Goal: Information Seeking & Learning: Learn about a topic

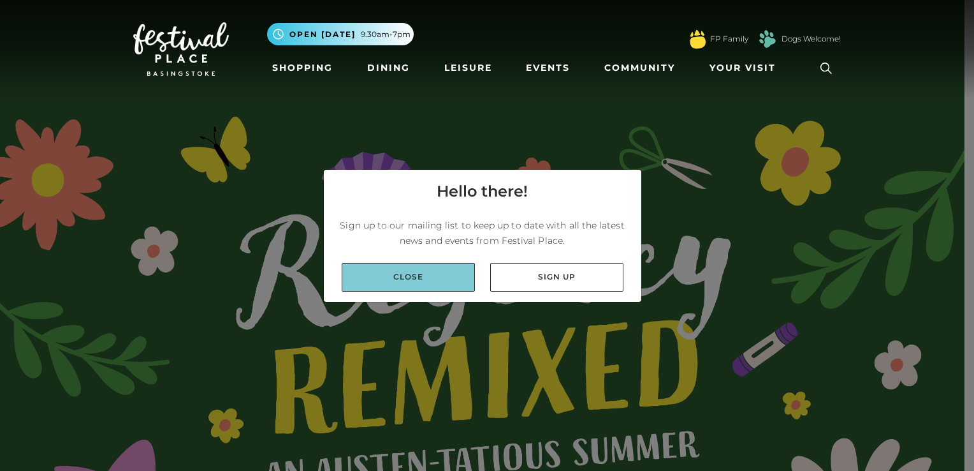
click at [404, 291] on link "Close" at bounding box center [408, 277] width 133 height 29
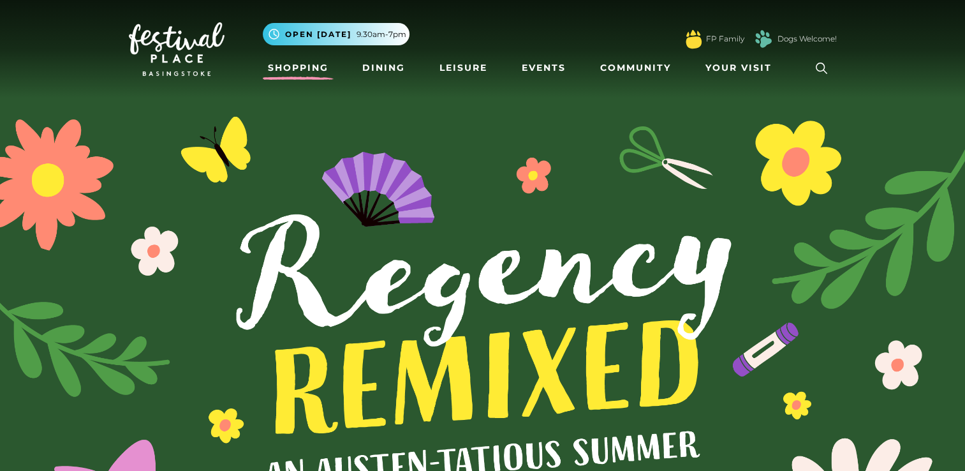
click at [298, 62] on link "Shopping" at bounding box center [298, 68] width 71 height 24
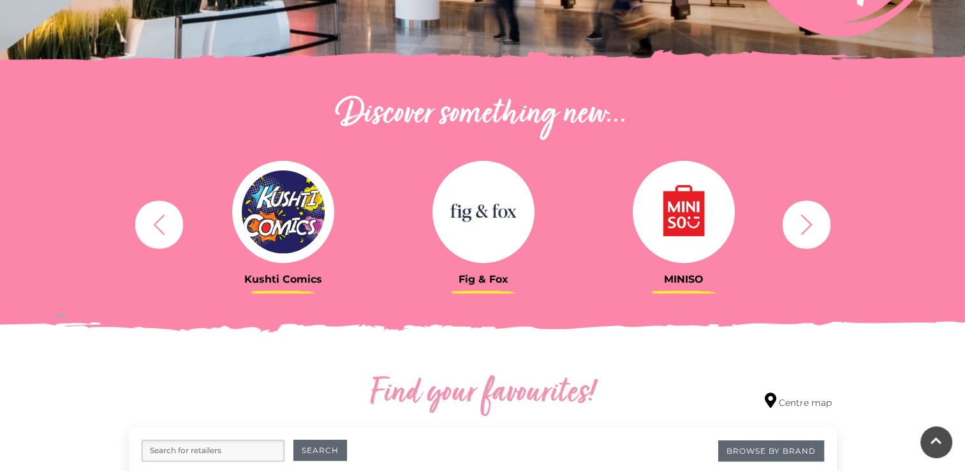
scroll to position [379, 0]
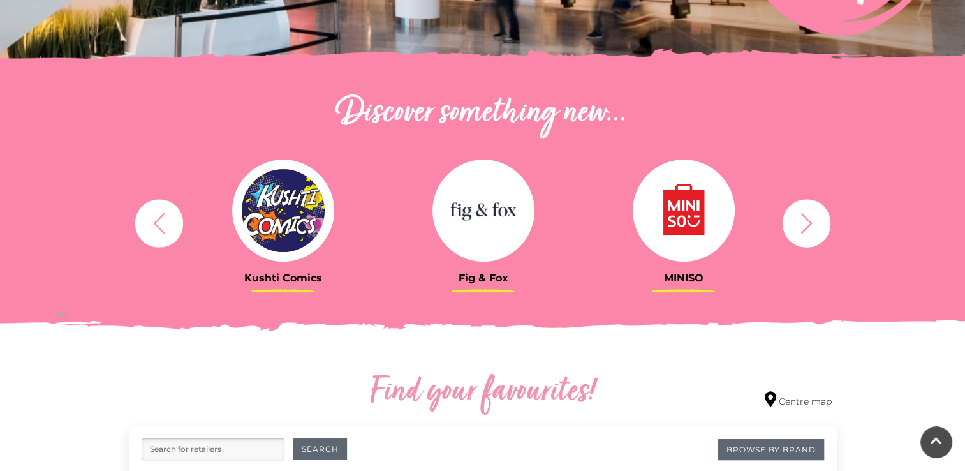
click at [801, 218] on icon "button" at bounding box center [806, 223] width 24 height 24
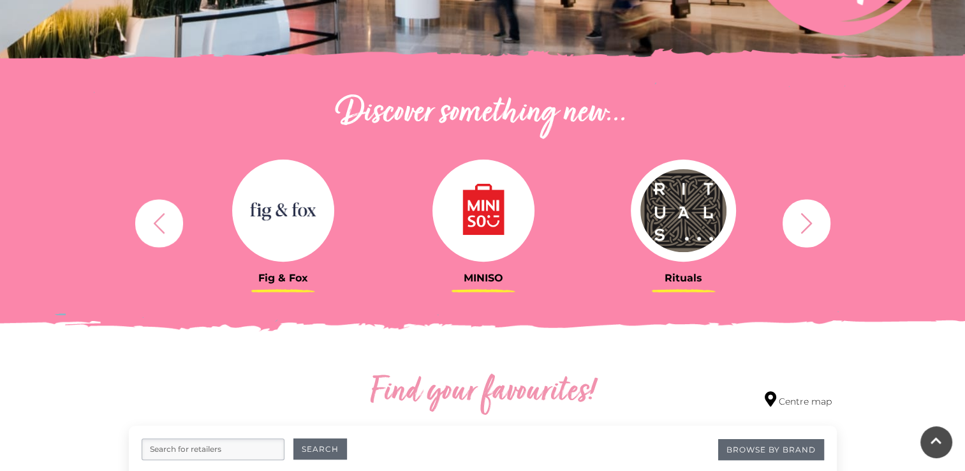
click at [801, 218] on icon "button" at bounding box center [806, 223] width 24 height 24
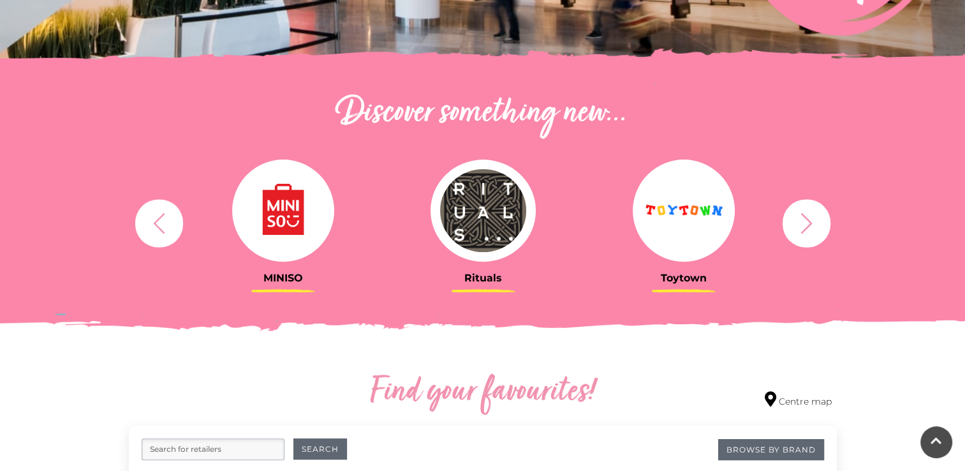
click at [801, 218] on icon "button" at bounding box center [806, 223] width 24 height 24
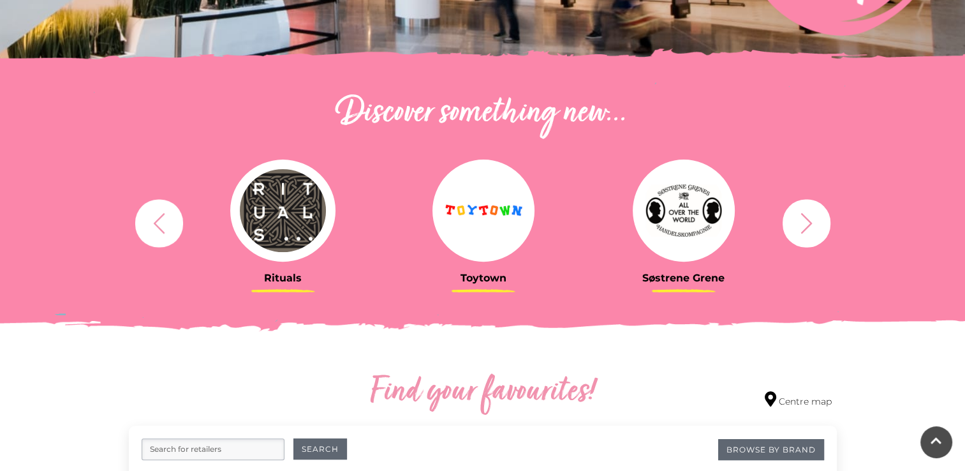
click at [801, 218] on icon "button" at bounding box center [806, 223] width 24 height 24
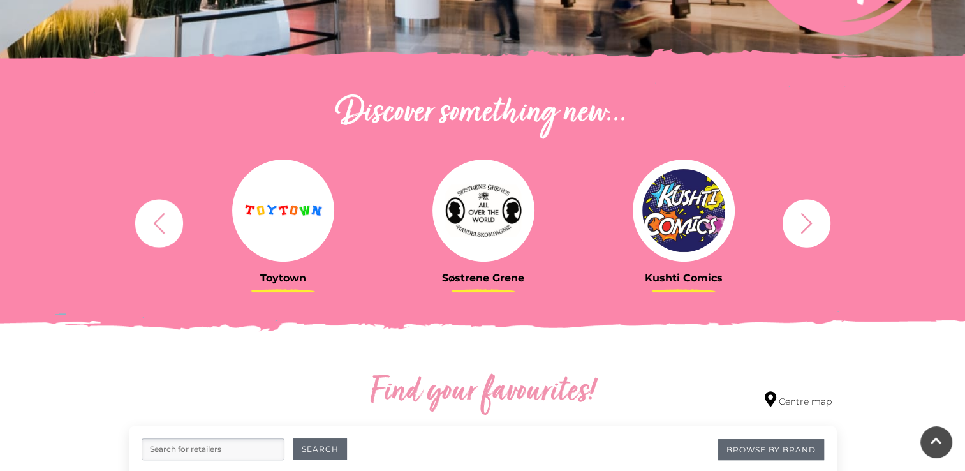
click at [801, 218] on icon "button" at bounding box center [806, 223] width 24 height 24
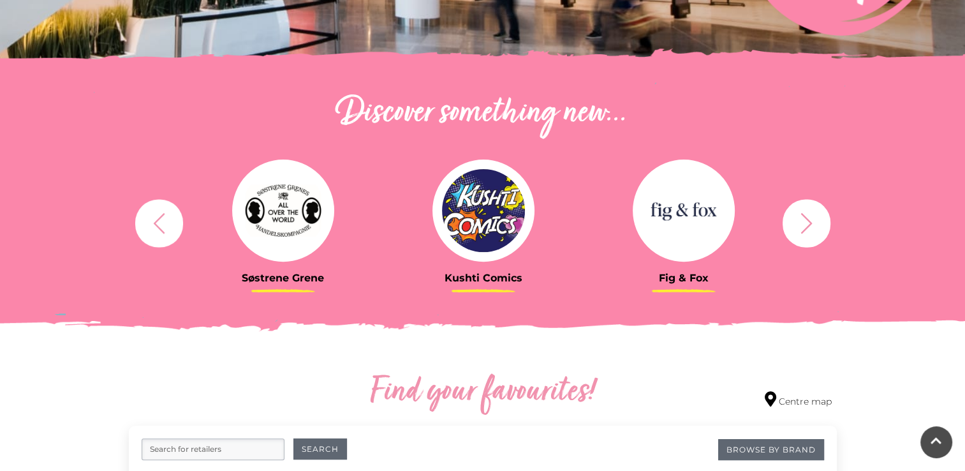
click at [801, 218] on icon "button" at bounding box center [806, 223] width 24 height 24
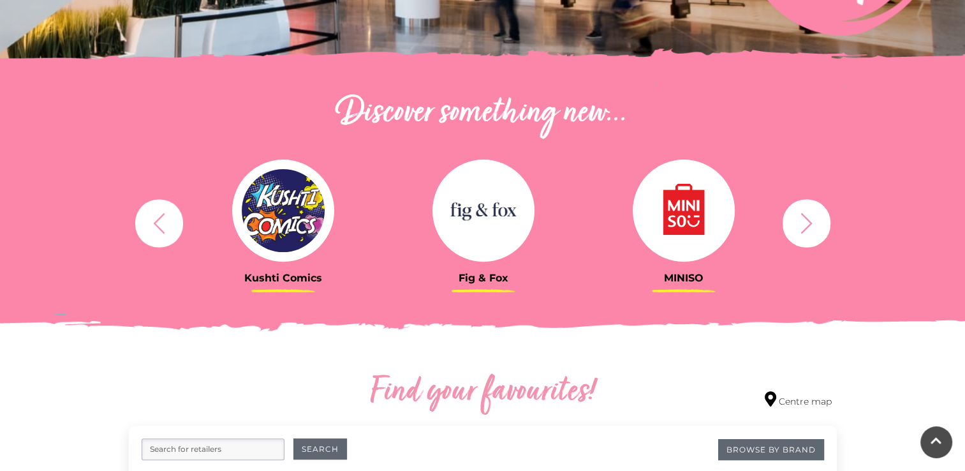
click at [801, 218] on icon "button" at bounding box center [806, 223] width 24 height 24
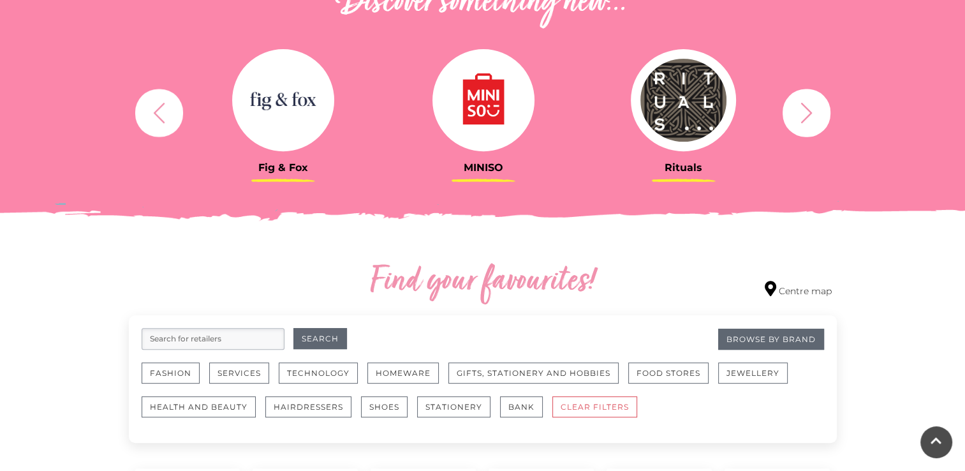
scroll to position [900, 0]
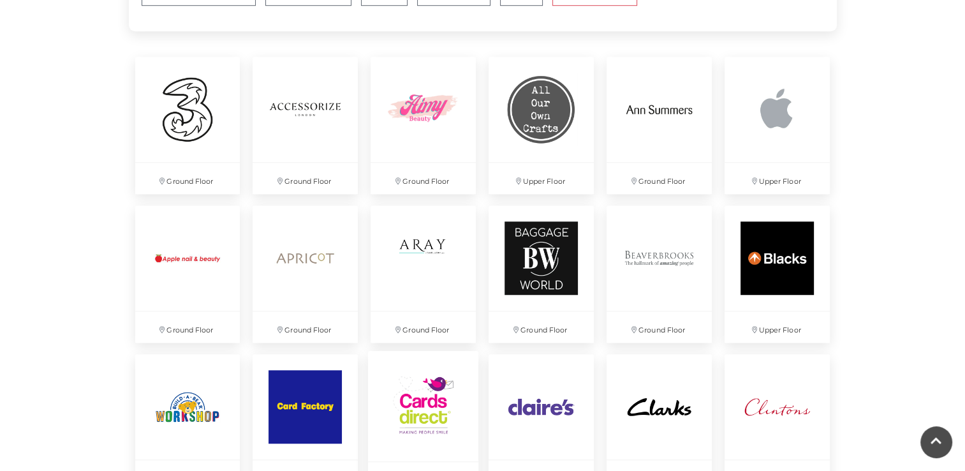
click at [398, 408] on img at bounding box center [423, 405] width 110 height 110
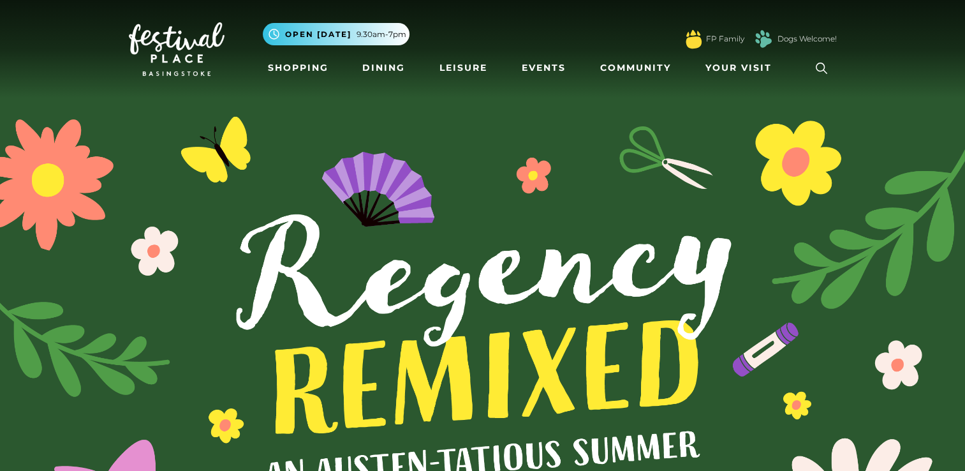
click at [293, 54] on li "Shopping" at bounding box center [298, 68] width 71 height 29
click at [299, 67] on link "Shopping" at bounding box center [298, 68] width 71 height 24
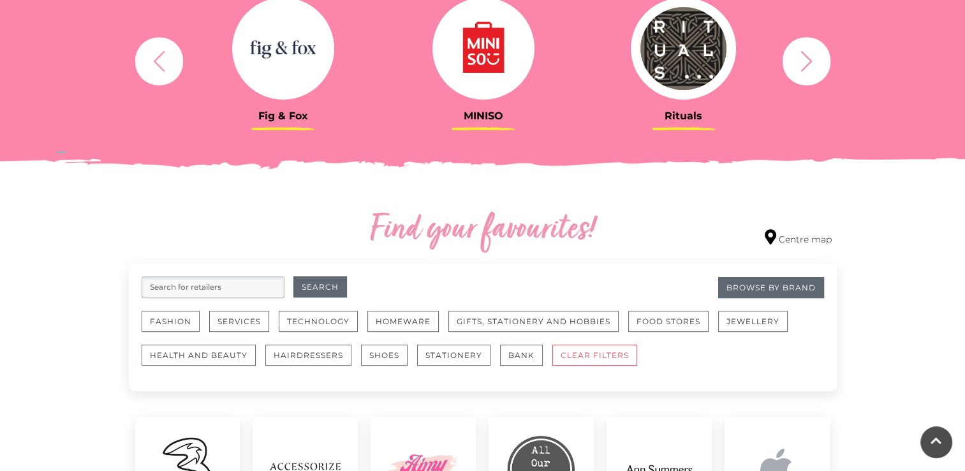
scroll to position [545, 0]
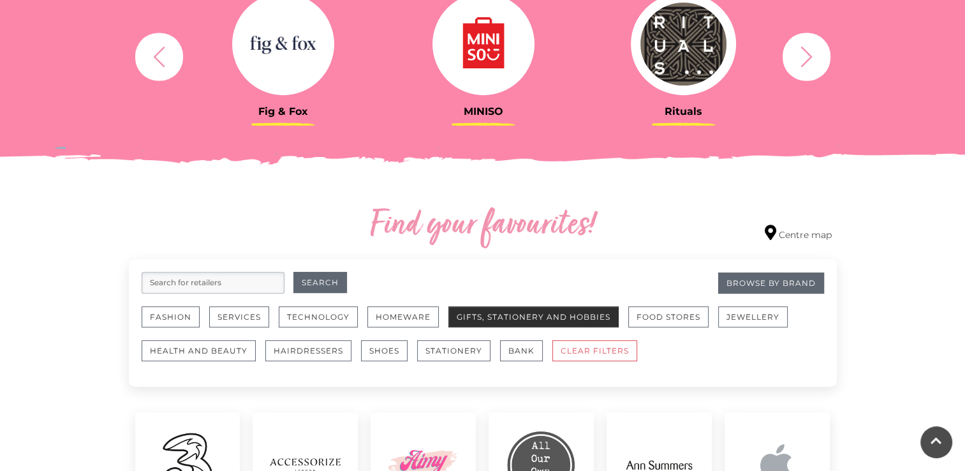
click at [483, 319] on button "Gifts, Stationery and Hobbies" at bounding box center [533, 316] width 170 height 21
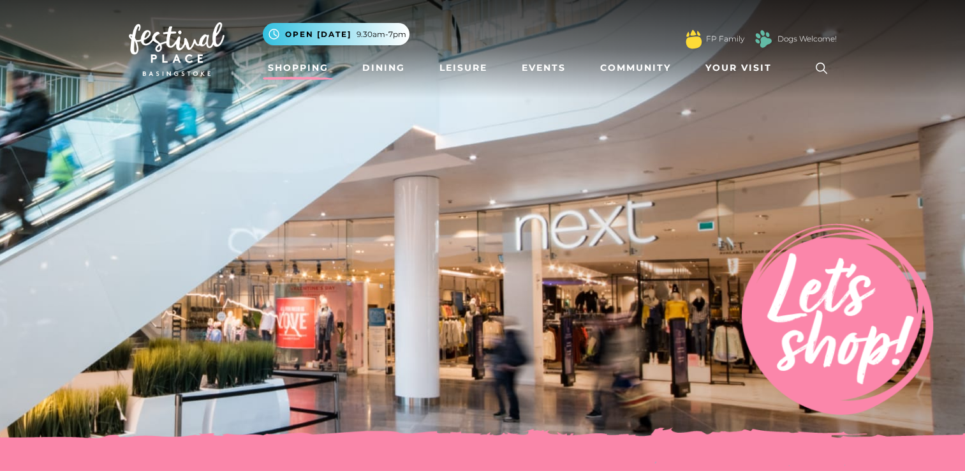
click at [293, 64] on link "Shopping" at bounding box center [298, 68] width 71 height 24
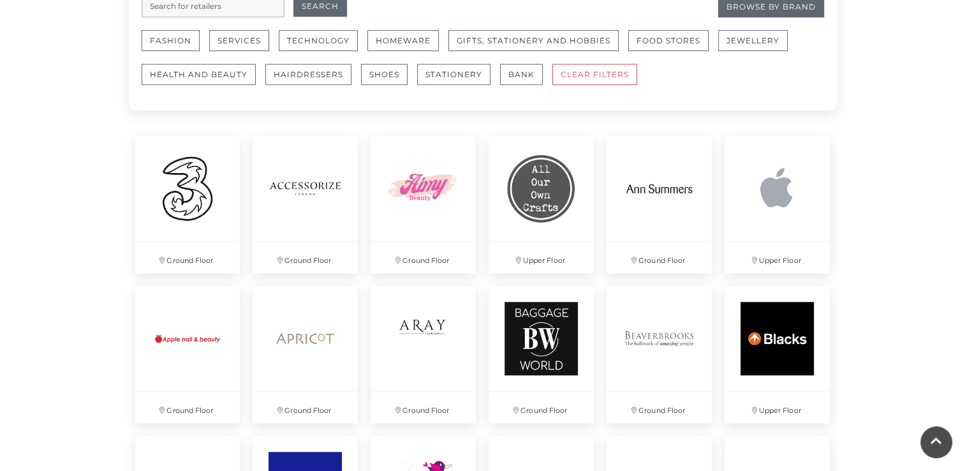
scroll to position [779, 0]
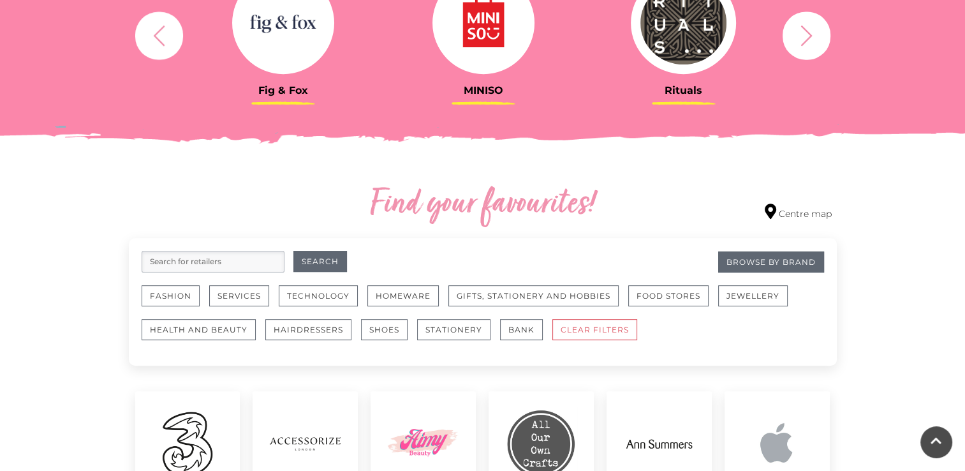
scroll to position [573, 0]
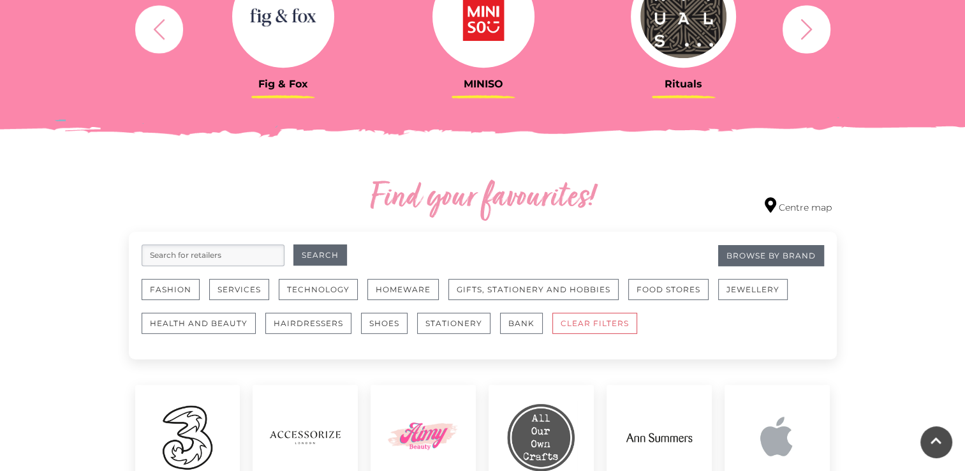
click at [239, 251] on input "search" at bounding box center [213, 255] width 143 height 22
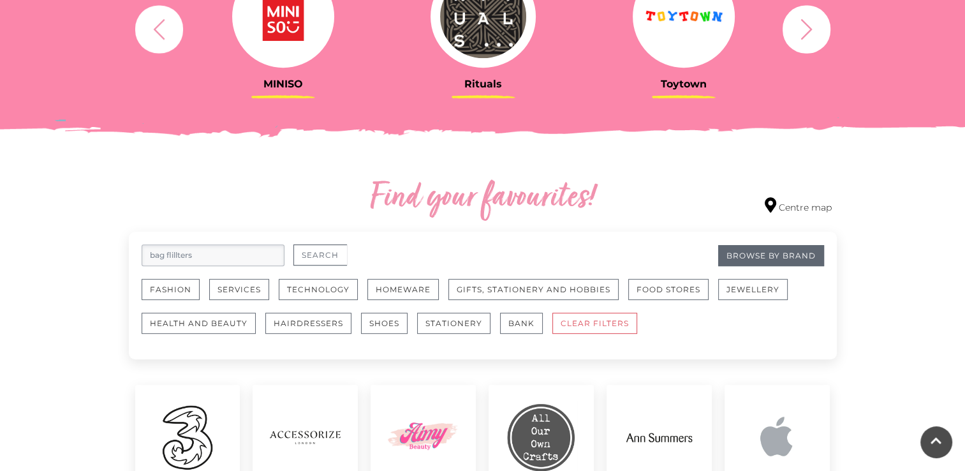
type input "bag flillters"
click at [314, 249] on button "Search" at bounding box center [320, 254] width 54 height 21
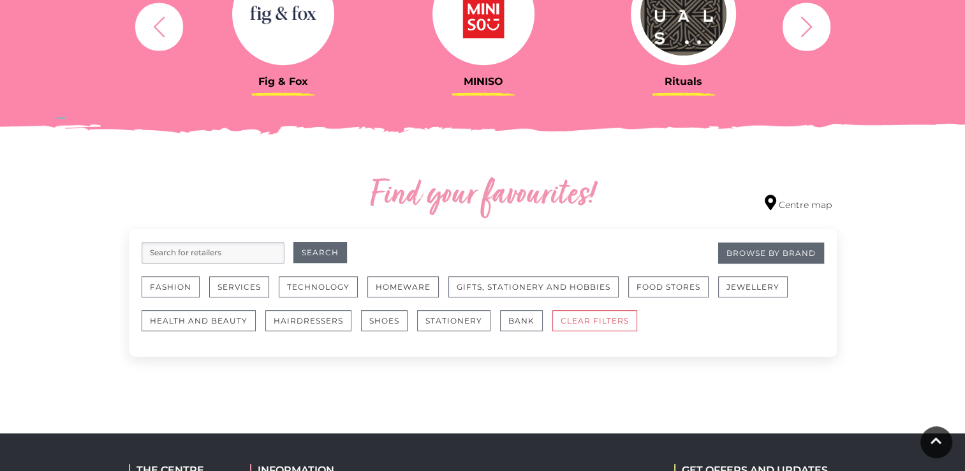
scroll to position [576, 0]
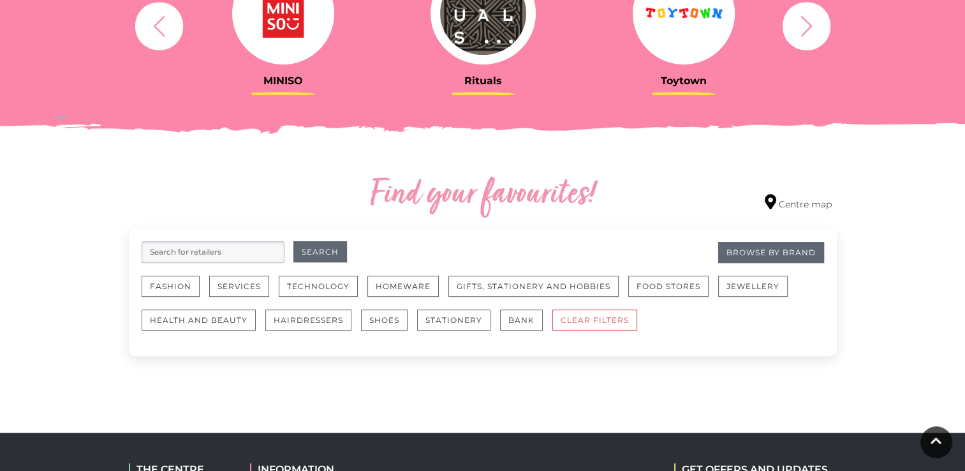
click at [221, 247] on input "search" at bounding box center [213, 252] width 143 height 22
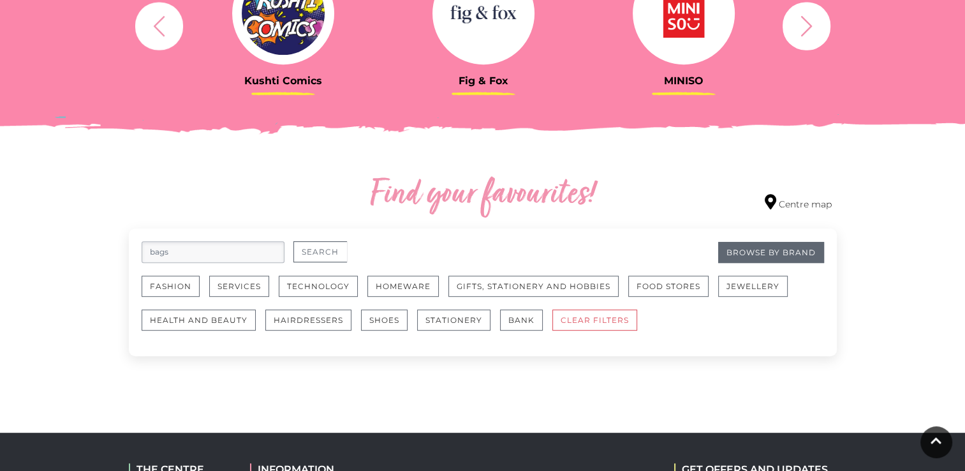
type input "bags"
click at [316, 249] on button "Search" at bounding box center [320, 251] width 54 height 21
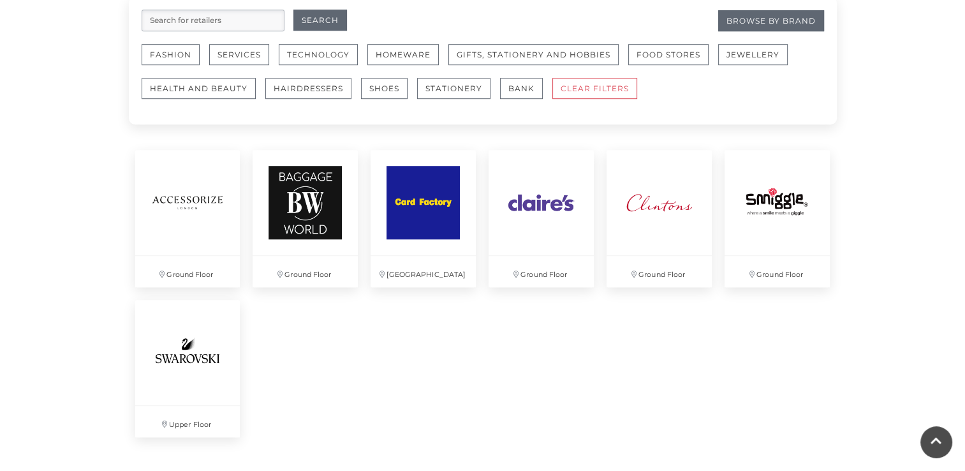
scroll to position [810, 0]
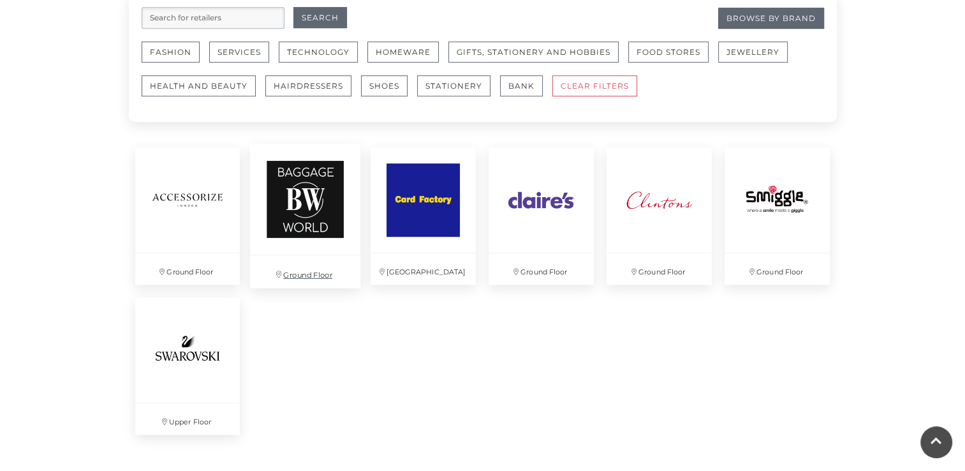
click at [286, 173] on img at bounding box center [305, 199] width 110 height 110
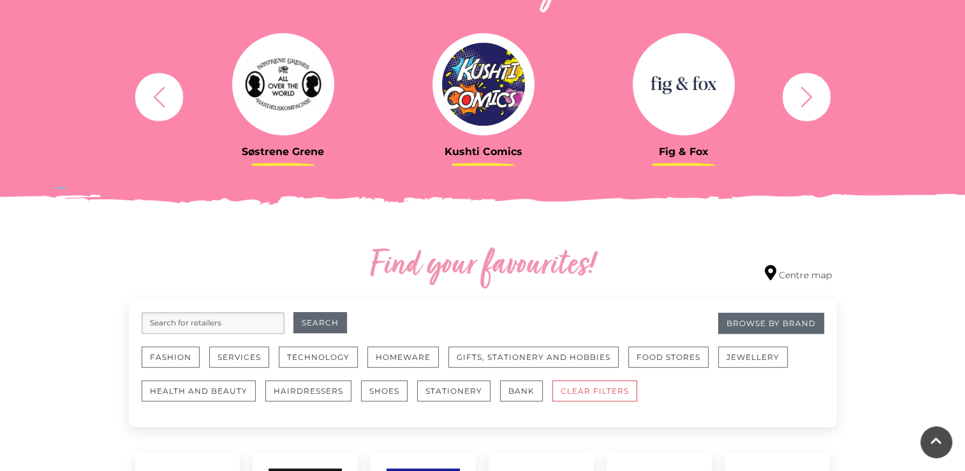
scroll to position [499, 0]
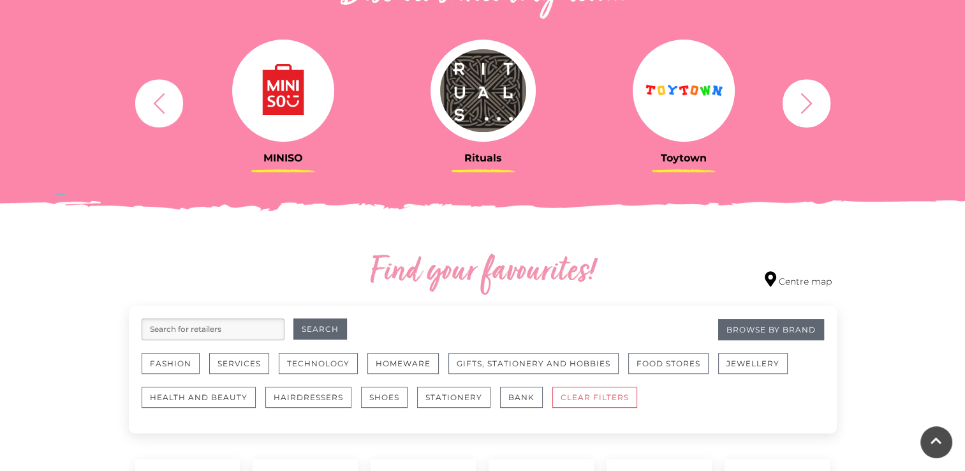
click at [194, 338] on input "search" at bounding box center [213, 329] width 143 height 22
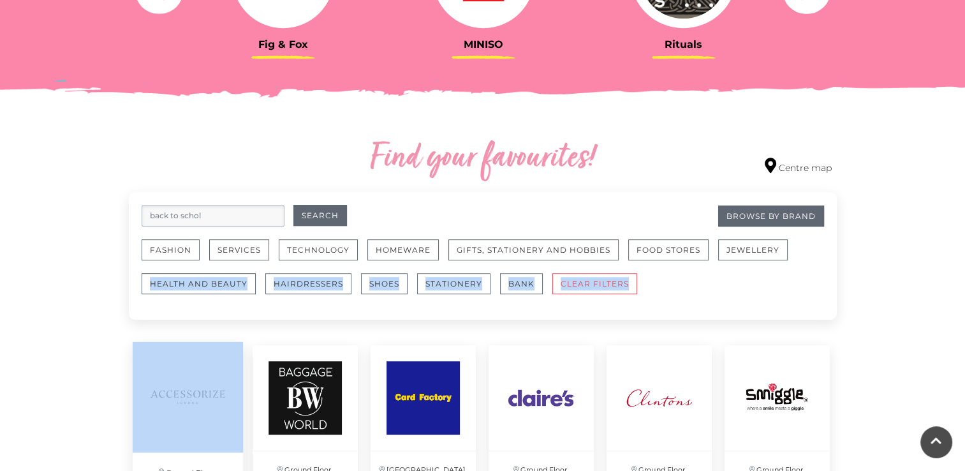
drag, startPoint x: 133, startPoint y: 409, endPoint x: 138, endPoint y: 463, distance: 54.4
click at [138, 463] on div "Find your favourites! Centre map Filter retailers Search for retailers back to …" at bounding box center [482, 388] width 727 height 500
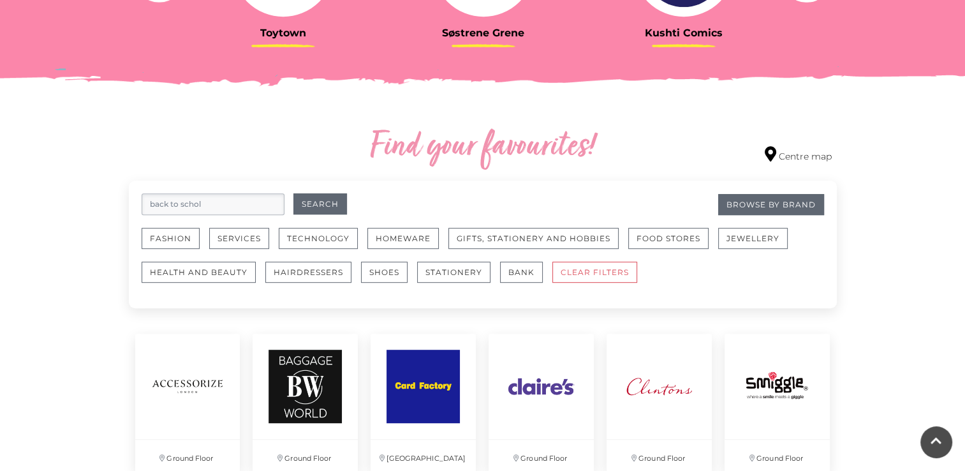
click at [208, 196] on input "back to schol" at bounding box center [213, 204] width 143 height 22
type input "back to school stuff"
click at [326, 197] on button "Search" at bounding box center [320, 203] width 54 height 21
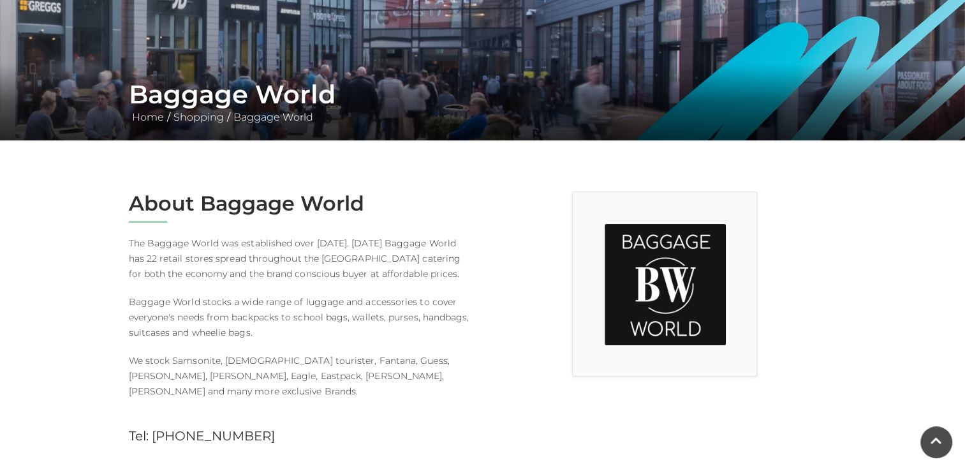
scroll to position [157, 0]
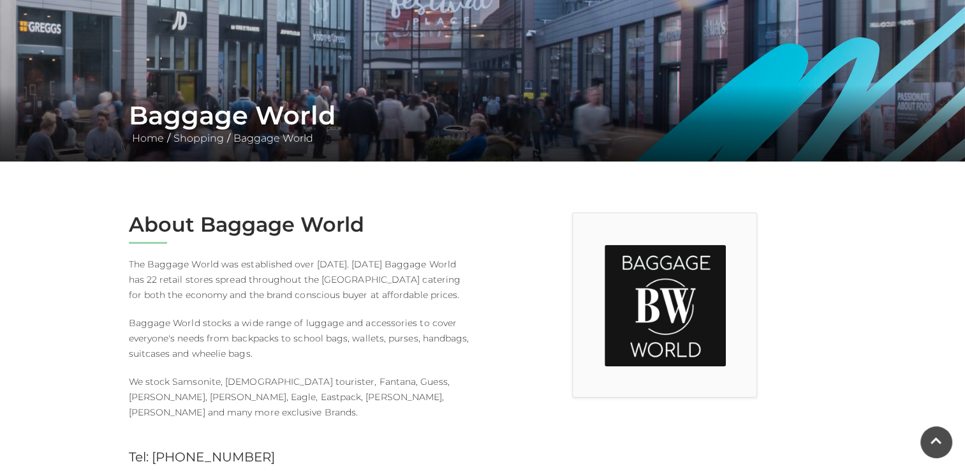
click at [609, 325] on img at bounding box center [664, 305] width 121 height 121
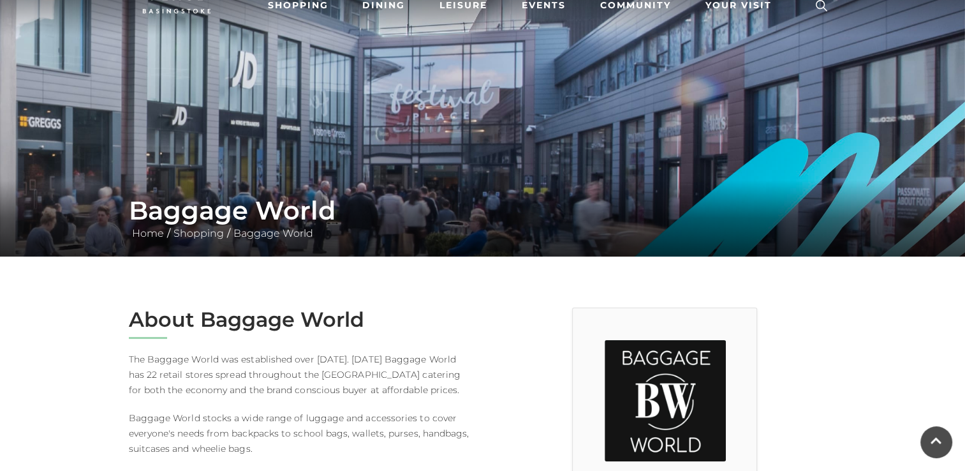
scroll to position [0, 0]
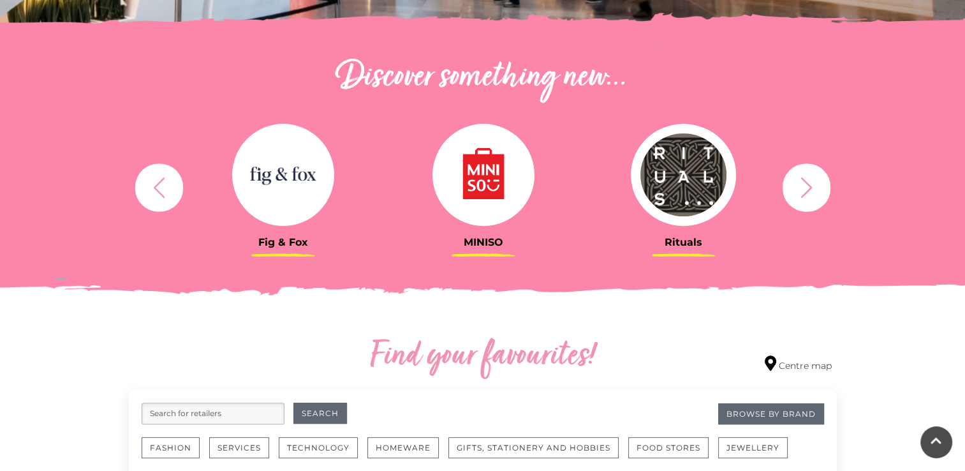
scroll to position [412, 0]
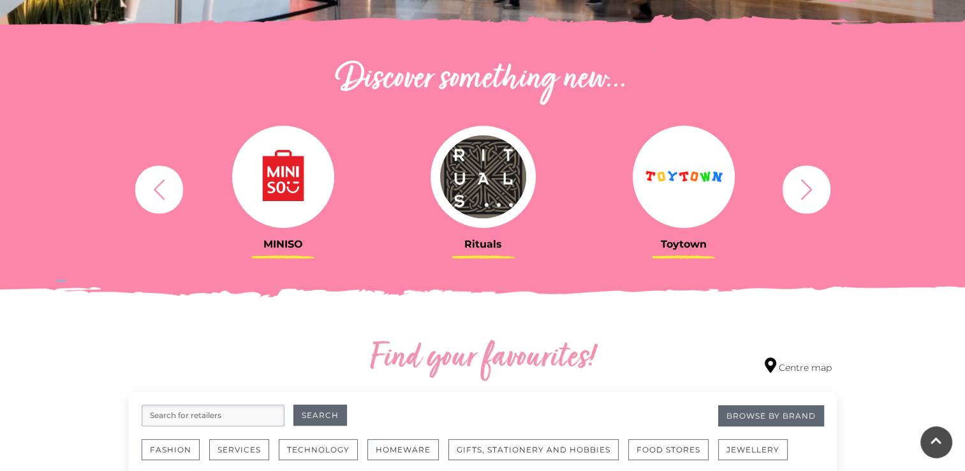
click at [281, 158] on img at bounding box center [283, 177] width 102 height 102
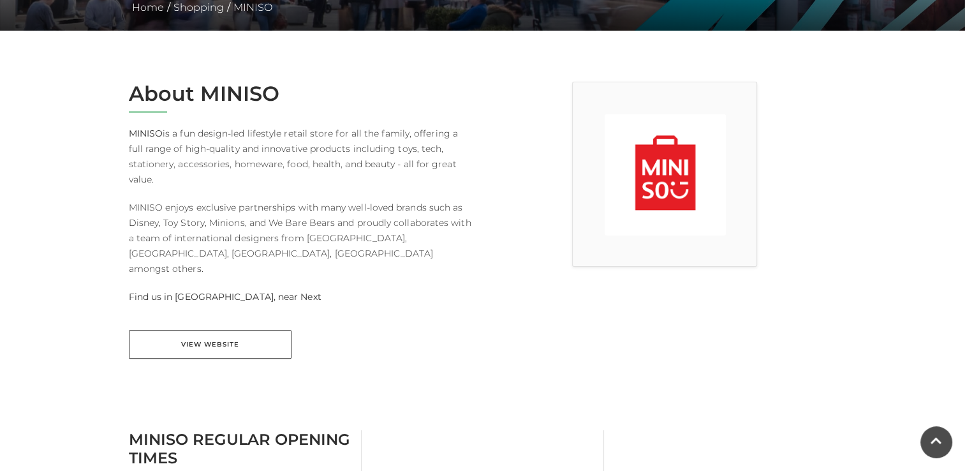
scroll to position [326, 0]
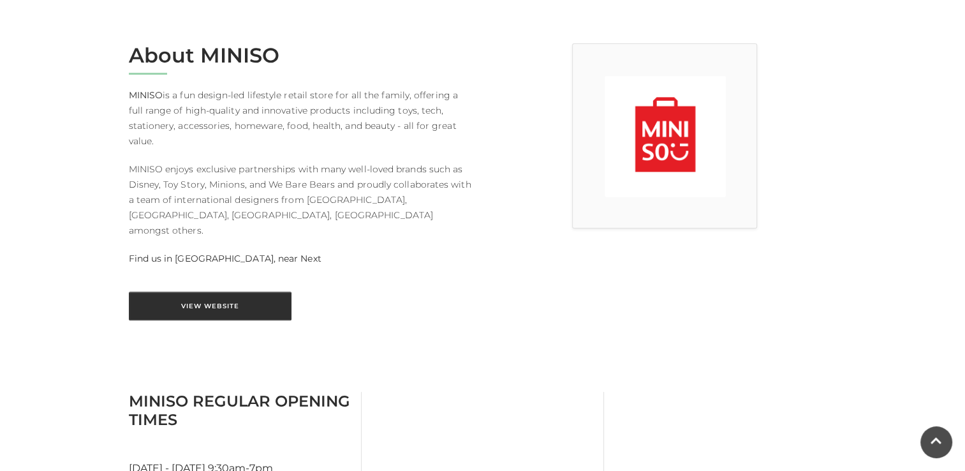
click at [258, 291] on link "View Website" at bounding box center [210, 305] width 163 height 29
